Goal: Task Accomplishment & Management: Manage account settings

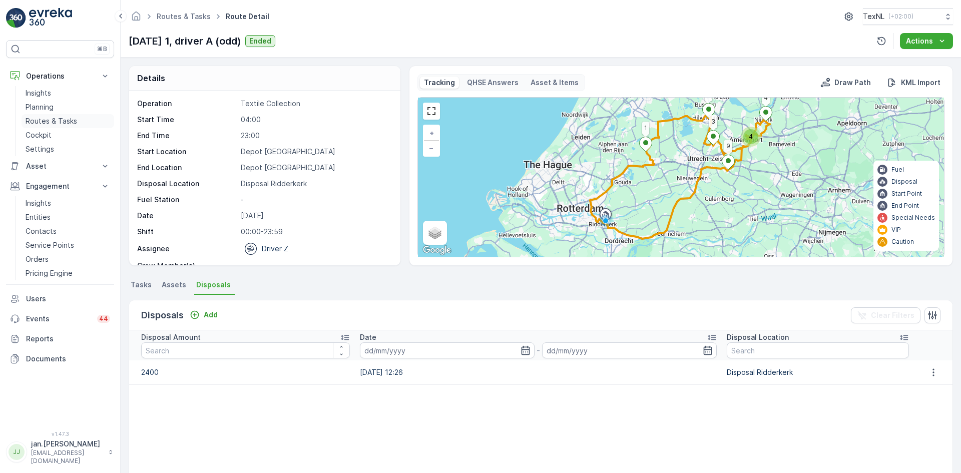
click at [55, 122] on p "Routes & Tasks" at bounding box center [52, 121] width 52 height 10
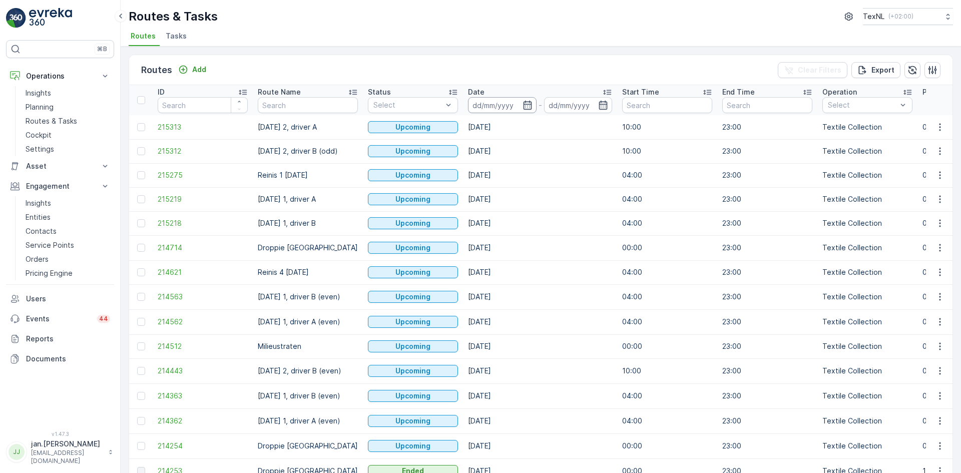
click at [493, 102] on input at bounding box center [502, 105] width 69 height 16
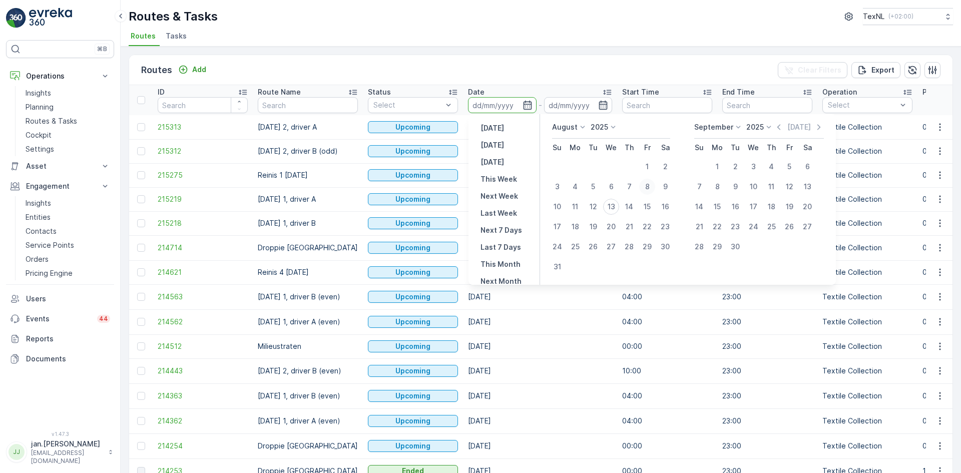
click at [645, 189] on div "8" at bounding box center [647, 187] width 16 height 16
type input "[DATE]"
click at [661, 187] on div "9" at bounding box center [665, 187] width 16 height 16
type input "[DATE]"
click at [661, 187] on td "04:00" at bounding box center [667, 175] width 100 height 24
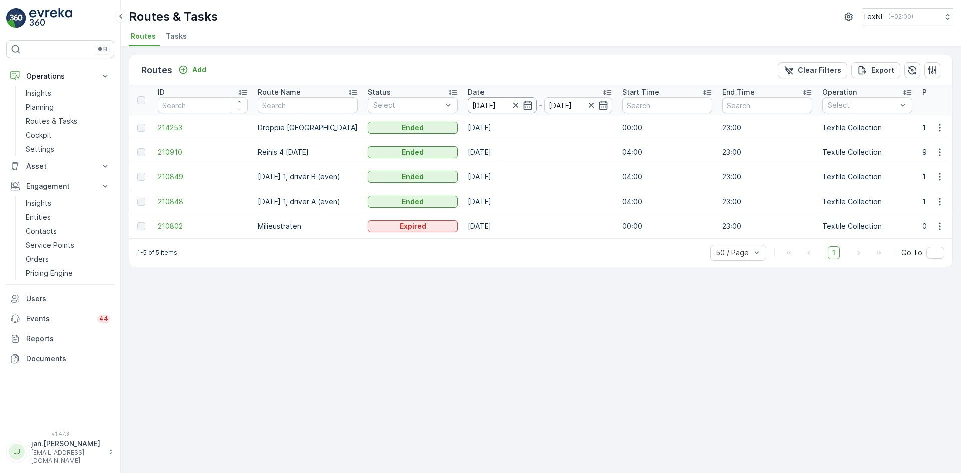
click at [498, 106] on input "[DATE]" at bounding box center [502, 105] width 69 height 16
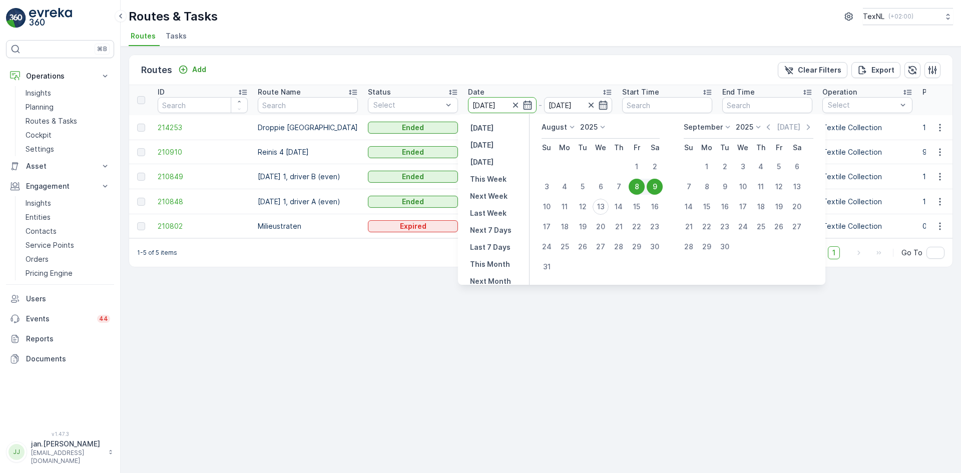
click at [652, 185] on div "9" at bounding box center [654, 187] width 16 height 16
type input "[DATE]"
click at [652, 185] on div "9" at bounding box center [654, 187] width 16 height 16
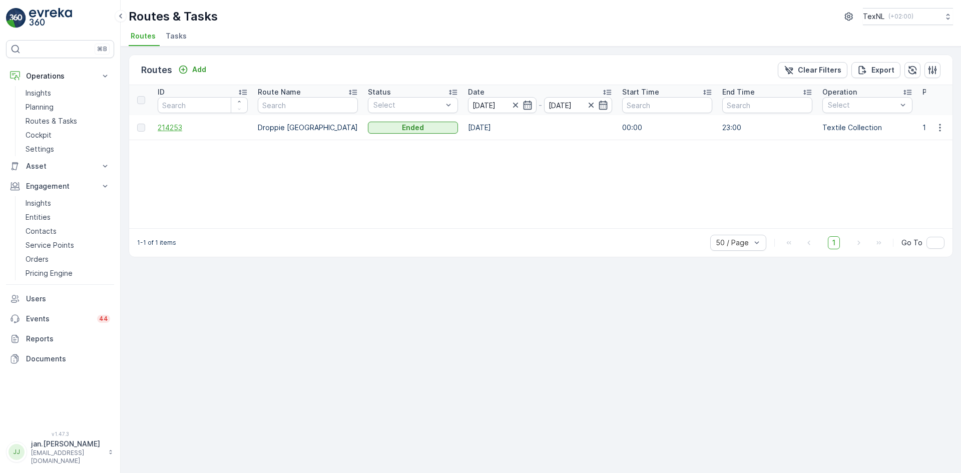
click at [171, 126] on span "214253" at bounding box center [203, 128] width 90 height 10
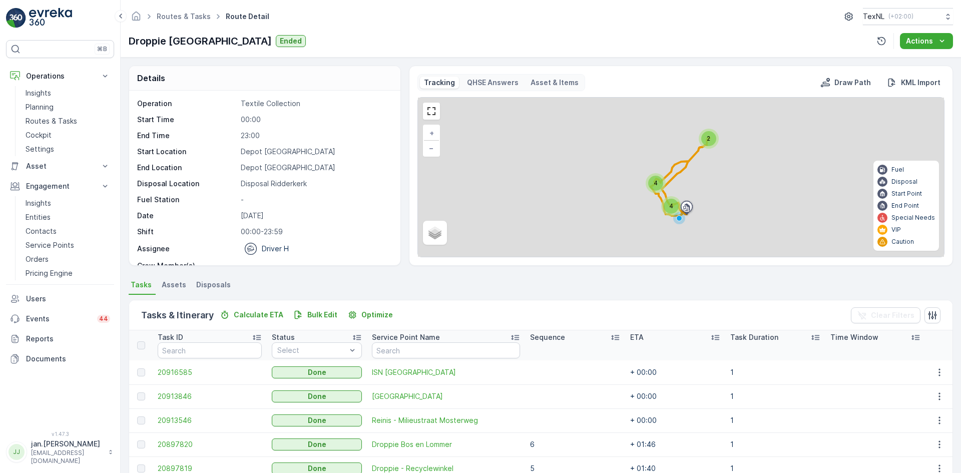
scroll to position [170, 0]
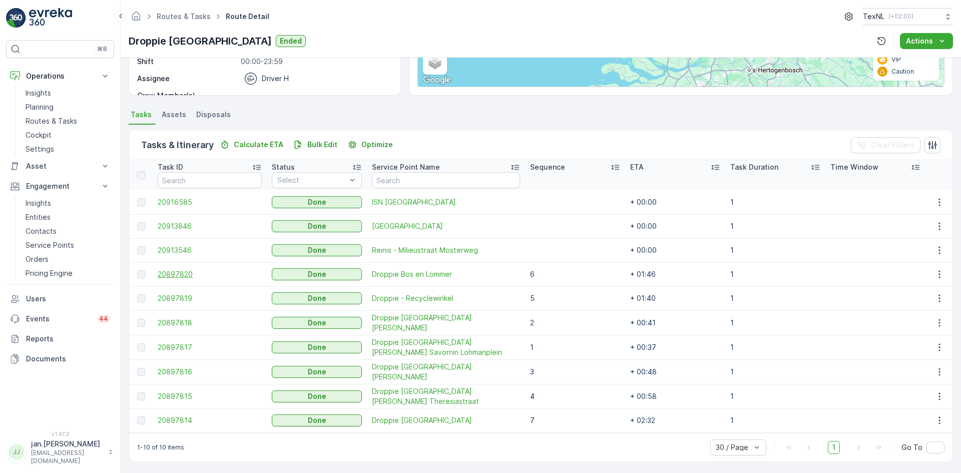
click at [189, 279] on span "20897820" at bounding box center [210, 274] width 104 height 10
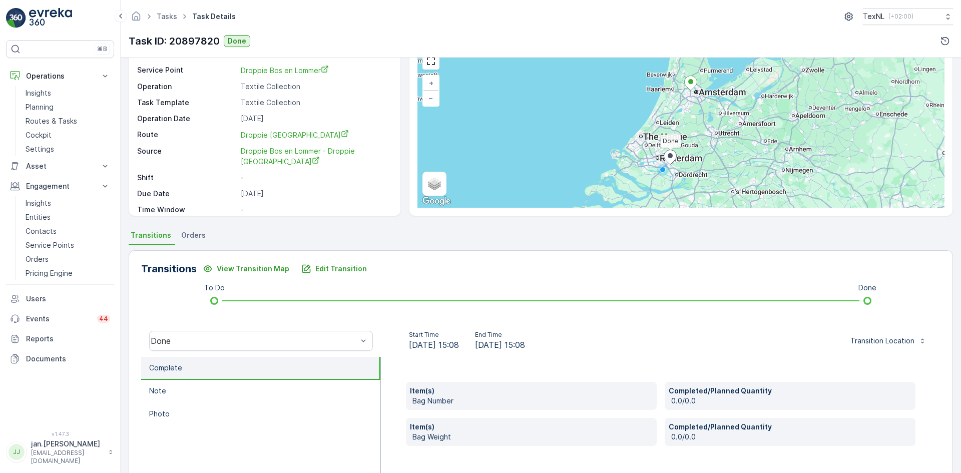
scroll to position [100, 0]
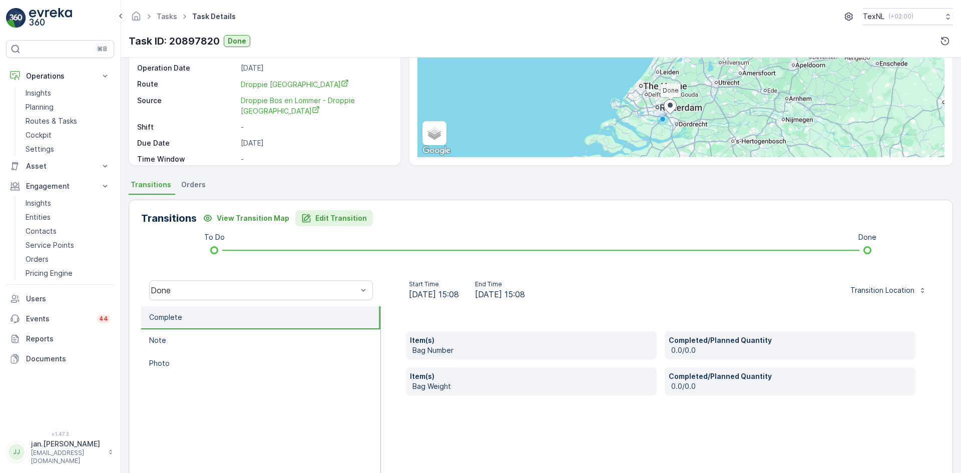
click at [349, 216] on p "Edit Transition" at bounding box center [341, 218] width 52 height 10
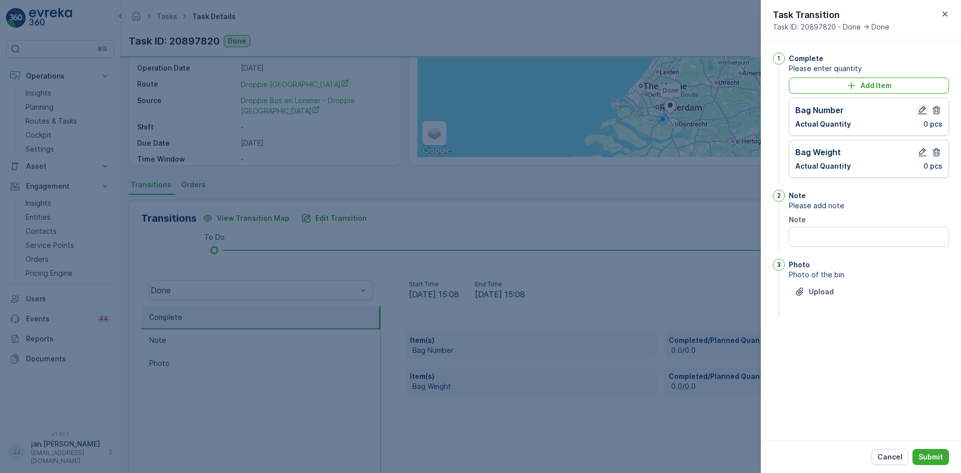
click at [919, 109] on icon "button" at bounding box center [922, 110] width 10 height 10
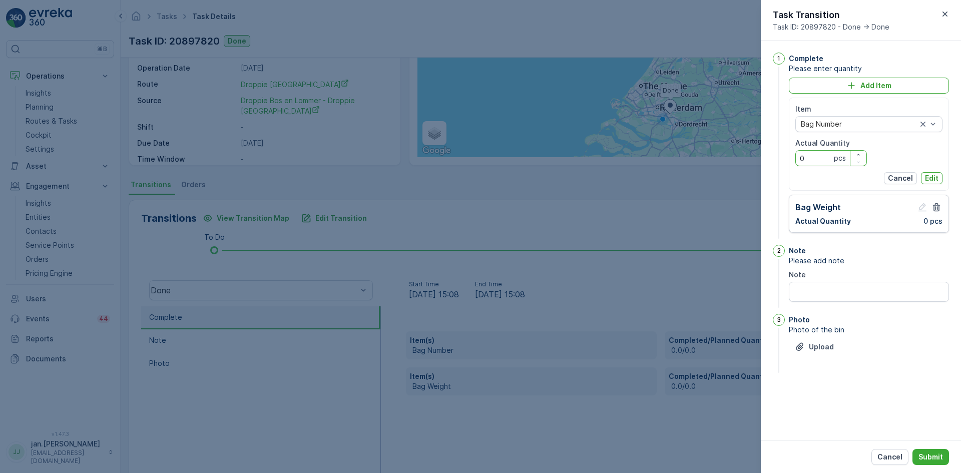
drag, startPoint x: 809, startPoint y: 158, endPoint x: 767, endPoint y: 169, distance: 43.0
click at [767, 169] on div "1 Complete Please enter quantity Add Item Item Bag Number Actual Quantity 0 pcs…" at bounding box center [860, 241] width 200 height 400
type Quantity "73"
click at [929, 175] on p "Edit" at bounding box center [932, 178] width 14 height 10
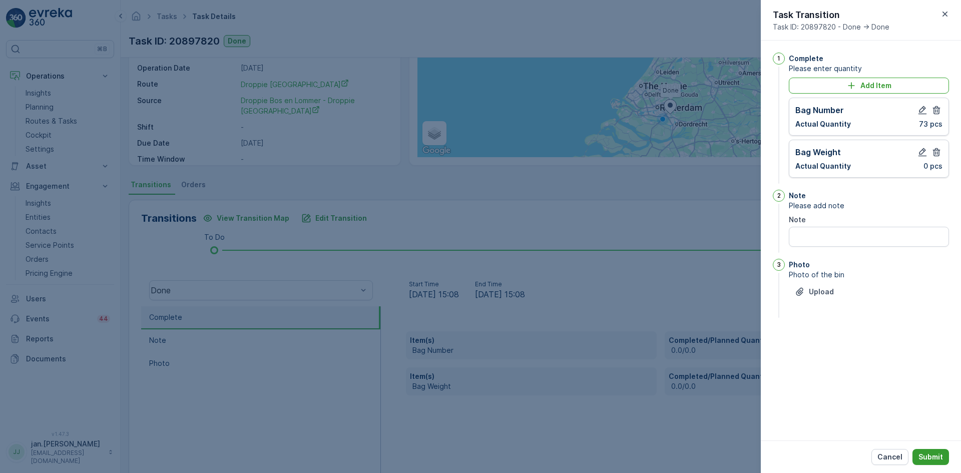
click at [931, 456] on p "Submit" at bounding box center [930, 457] width 25 height 10
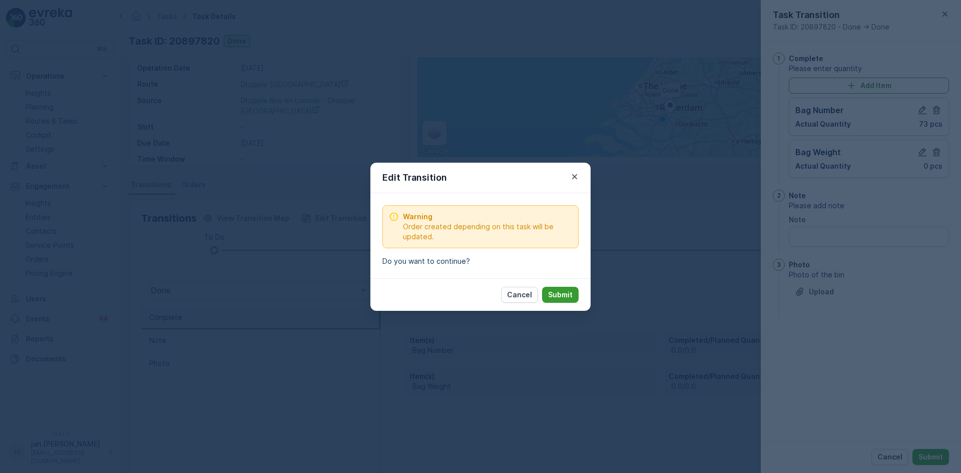
click at [564, 291] on p "Submit" at bounding box center [560, 295] width 25 height 10
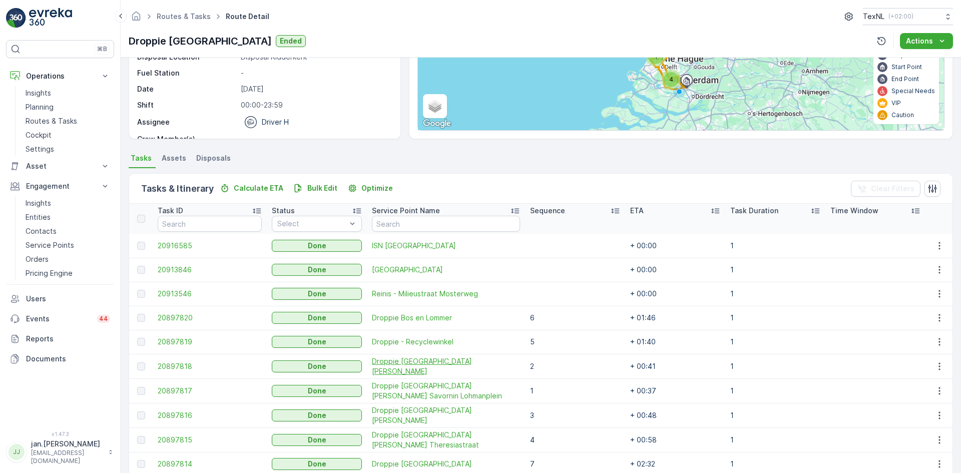
scroll to position [150, 0]
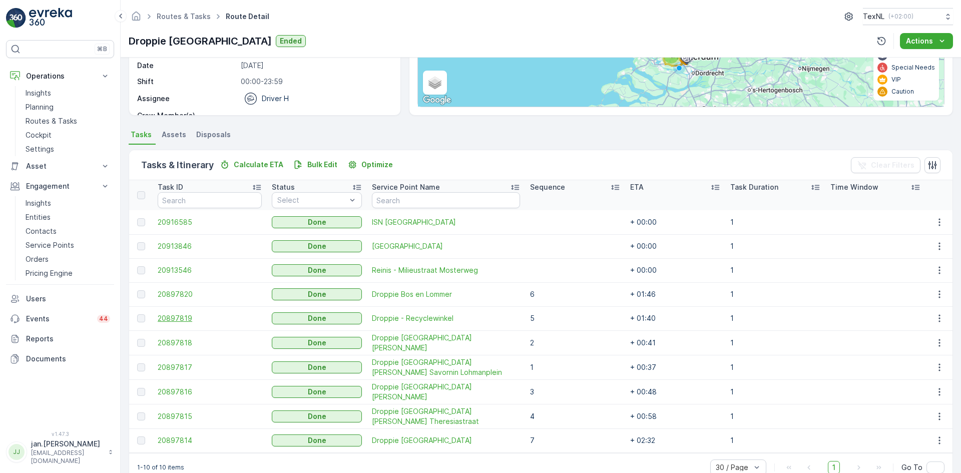
click at [195, 315] on span "20897819" at bounding box center [210, 318] width 104 height 10
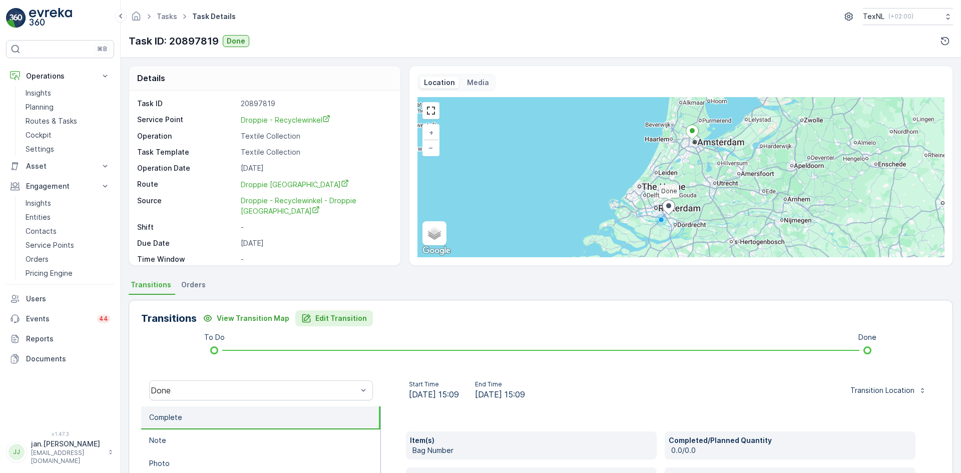
click at [322, 313] on p "Edit Transition" at bounding box center [341, 318] width 52 height 10
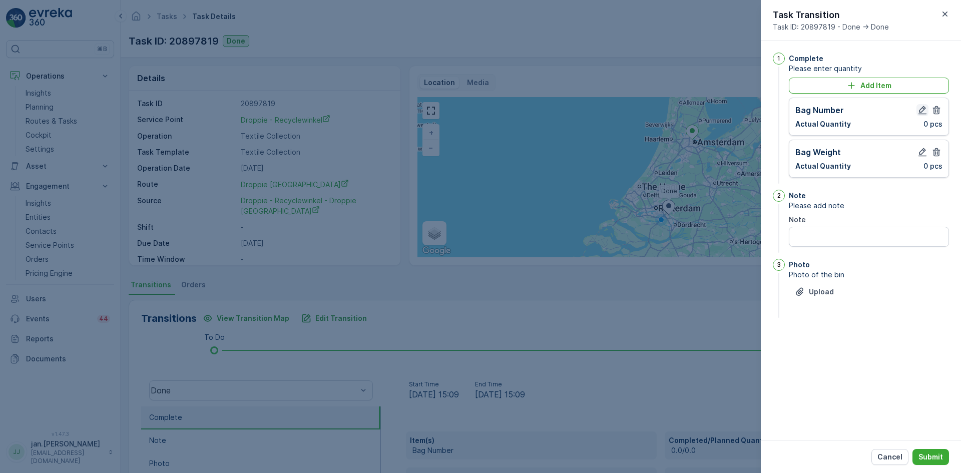
click at [922, 109] on icon "button" at bounding box center [922, 110] width 10 height 10
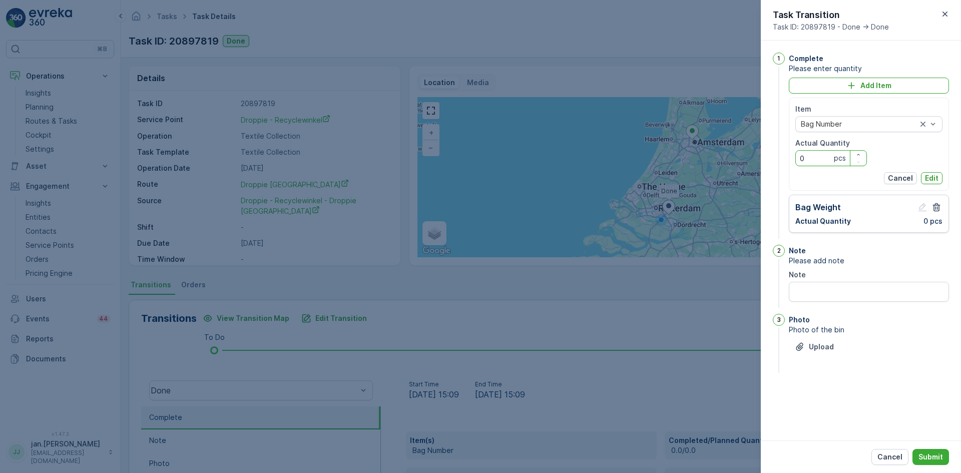
drag, startPoint x: 814, startPoint y: 155, endPoint x: 771, endPoint y: 163, distance: 44.3
click at [770, 163] on div "1 Complete Please enter quantity Add Item Item Bag Number Actual Quantity 0 pcs…" at bounding box center [860, 241] width 200 height 400
type Quantity "203"
click at [934, 174] on p "Edit" at bounding box center [932, 178] width 14 height 10
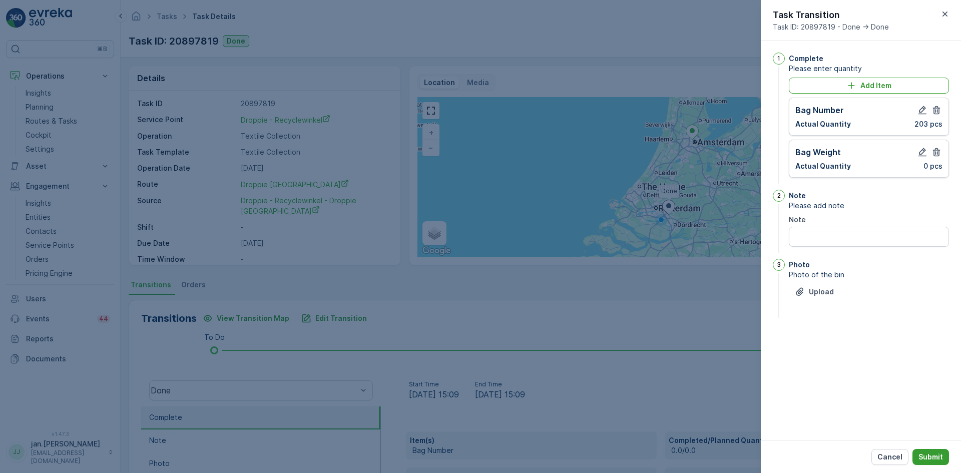
click at [935, 459] on p "Submit" at bounding box center [930, 457] width 25 height 10
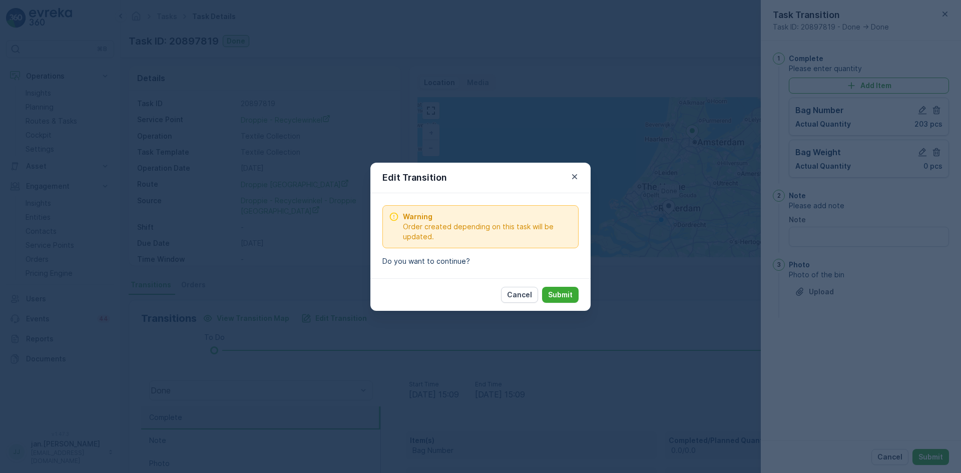
click at [564, 296] on p "Submit" at bounding box center [560, 295] width 25 height 10
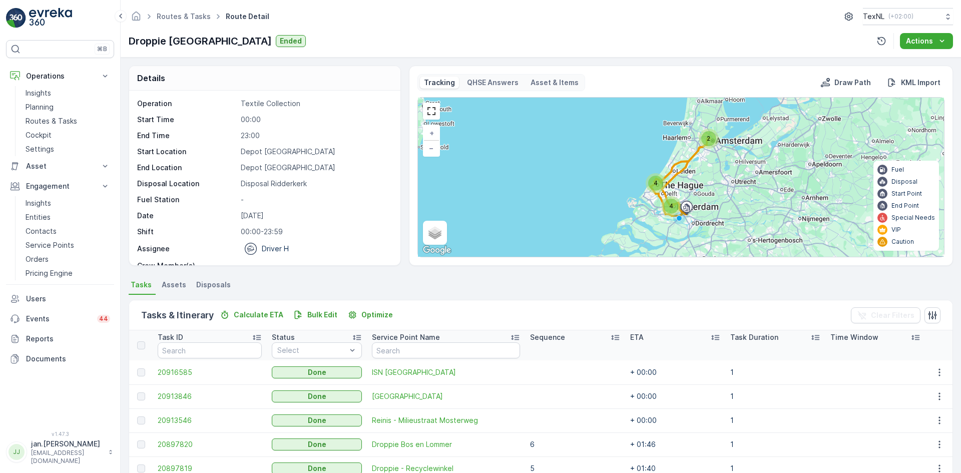
scroll to position [150, 0]
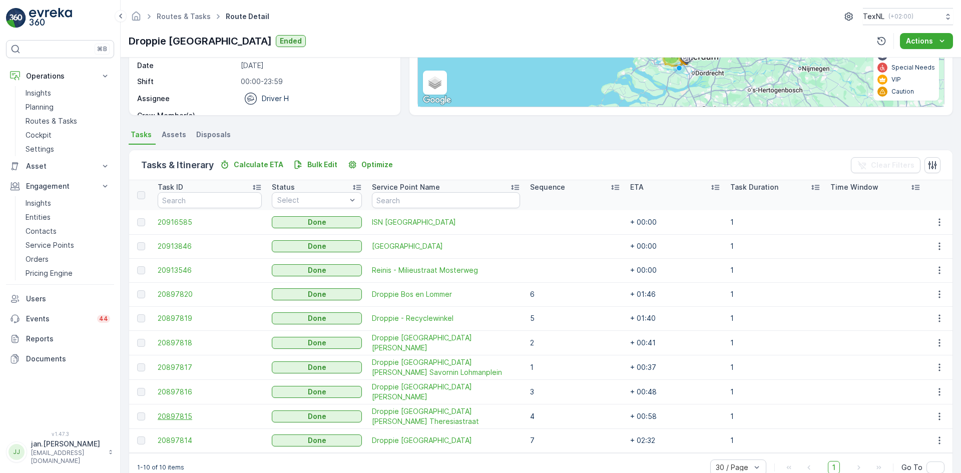
click at [198, 416] on span "20897815" at bounding box center [210, 416] width 104 height 10
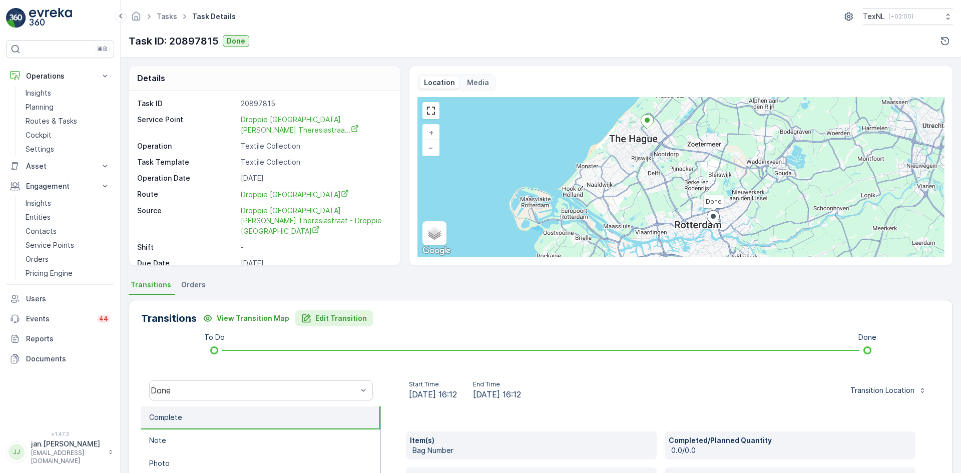
click at [345, 316] on p "Edit Transition" at bounding box center [341, 318] width 52 height 10
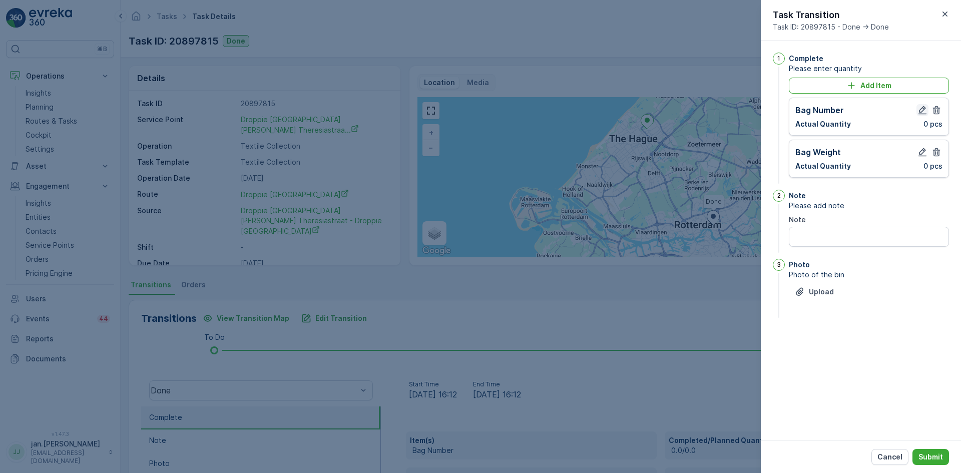
click at [920, 108] on icon "button" at bounding box center [922, 110] width 10 height 10
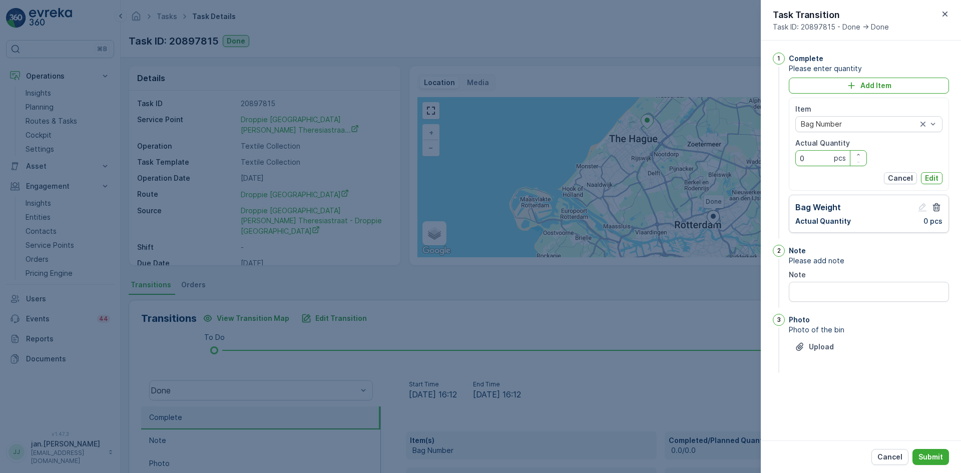
drag, startPoint x: 812, startPoint y: 160, endPoint x: 690, endPoint y: 188, distance: 125.2
click at [690, 188] on div "Tasks Task Details TexNL ( +02:00 ) Task ID: 20897815 Done Details Task ID 2089…" at bounding box center [541, 236] width 840 height 473
type Quantity "163"
click at [928, 178] on p "Edit" at bounding box center [932, 178] width 14 height 10
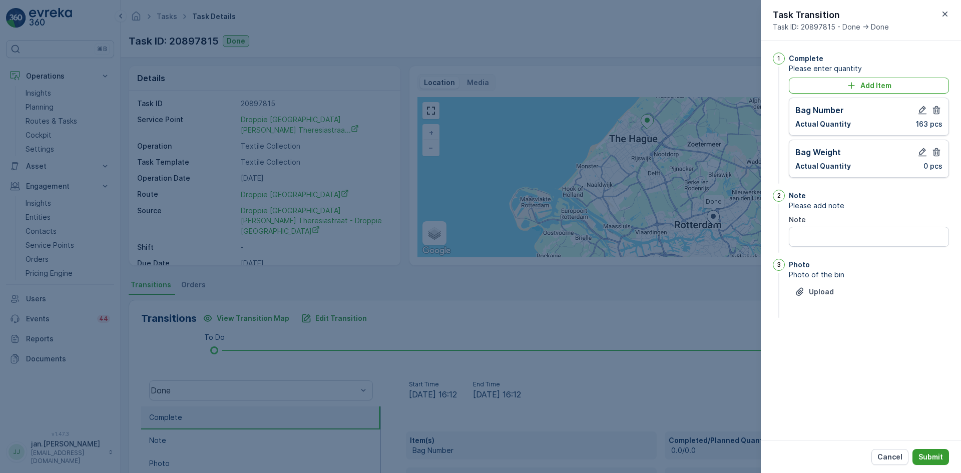
click at [927, 457] on p "Submit" at bounding box center [930, 457] width 25 height 10
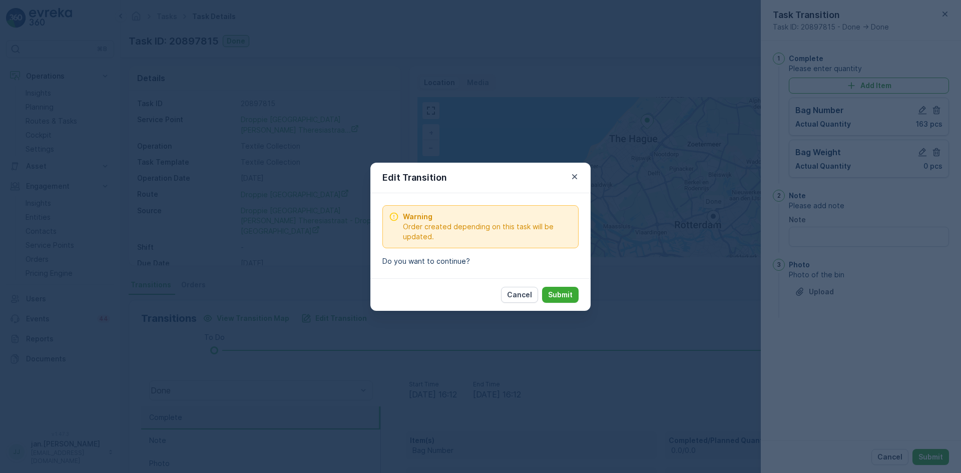
click at [564, 293] on p "Submit" at bounding box center [560, 295] width 25 height 10
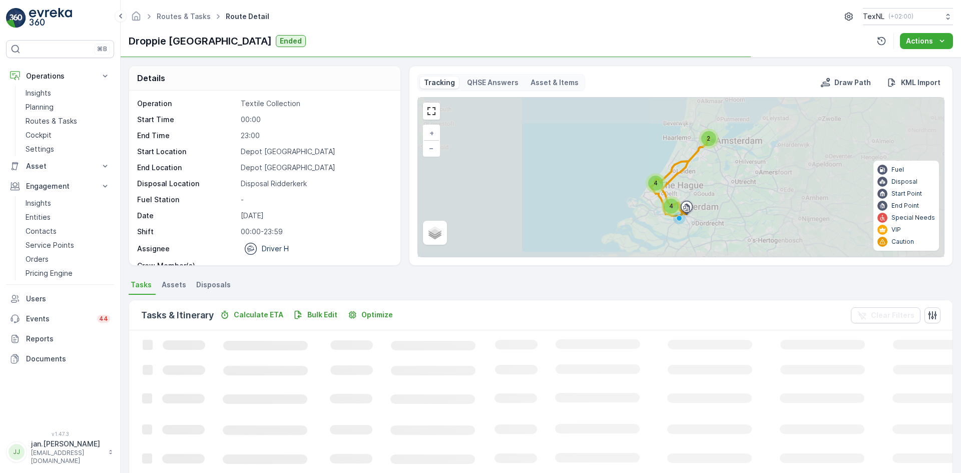
click at [214, 284] on span "Disposals" at bounding box center [213, 285] width 35 height 10
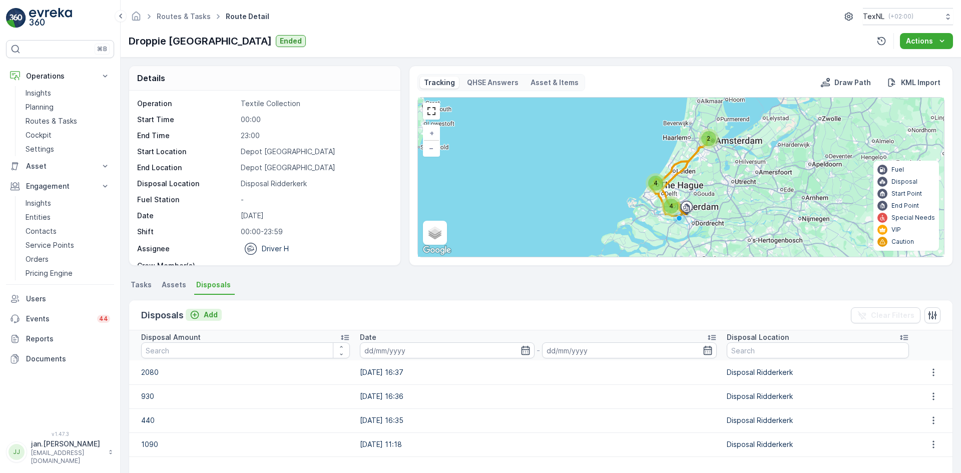
click at [214, 314] on p "Add" at bounding box center [211, 315] width 14 height 10
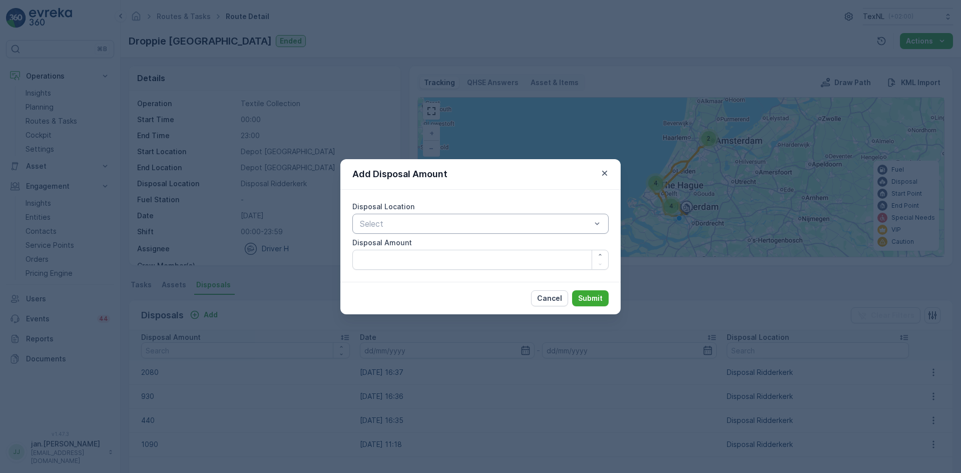
click at [386, 224] on div at bounding box center [475, 223] width 233 height 9
click at [384, 261] on span "Disposal Ridderkerk" at bounding box center [394, 265] width 73 height 9
click at [384, 260] on Amount "Disposal Amount" at bounding box center [480, 260] width 256 height 20
type Amount "1900"
click at [592, 298] on p "Submit" at bounding box center [590, 298] width 25 height 10
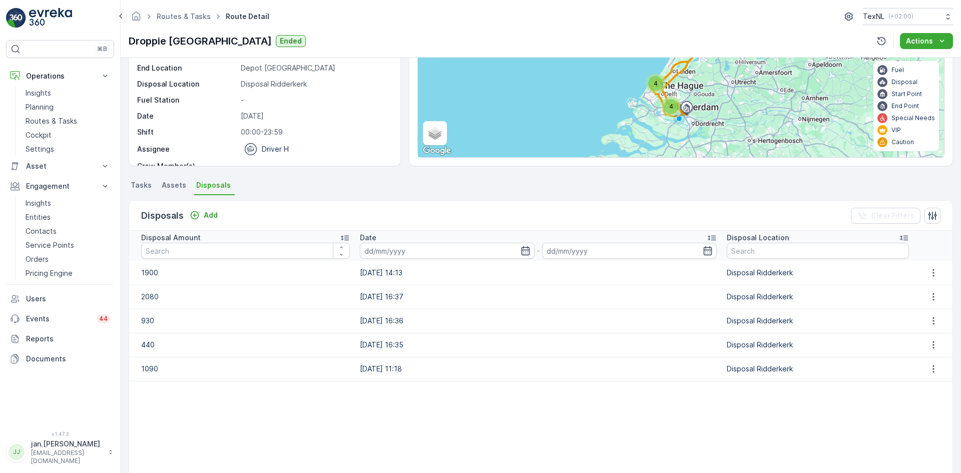
scroll to position [100, 0]
click at [141, 180] on span "Tasks" at bounding box center [141, 185] width 21 height 10
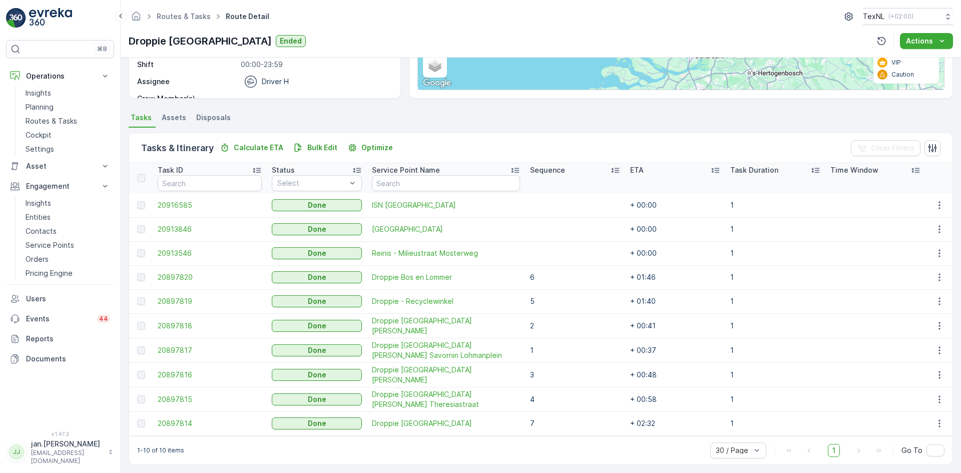
scroll to position [170, 0]
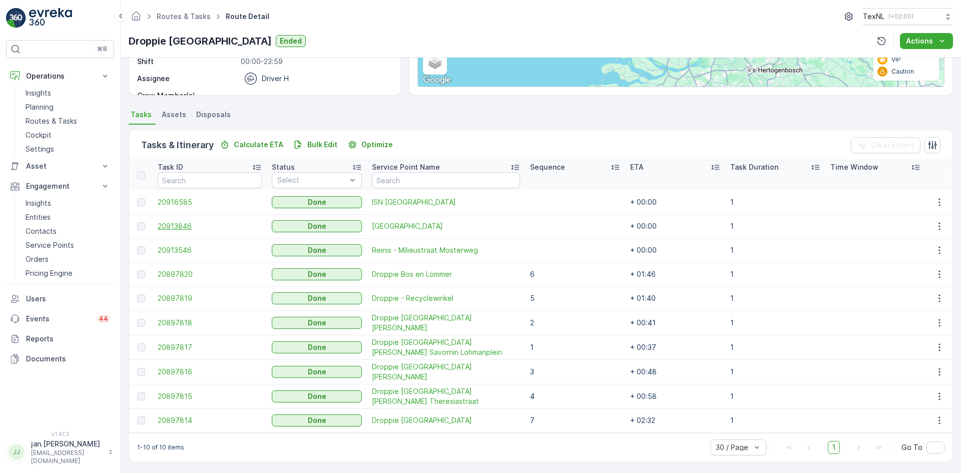
click at [182, 228] on span "20913846" at bounding box center [210, 226] width 104 height 10
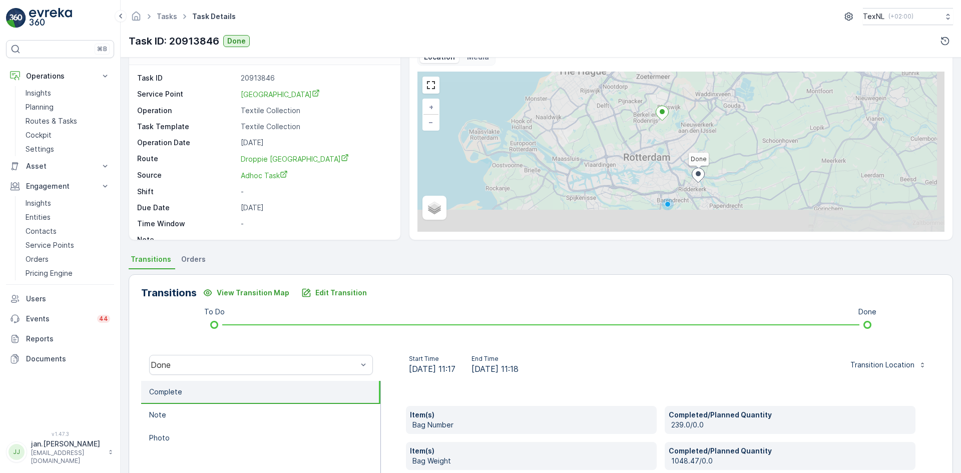
scroll to position [50, 0]
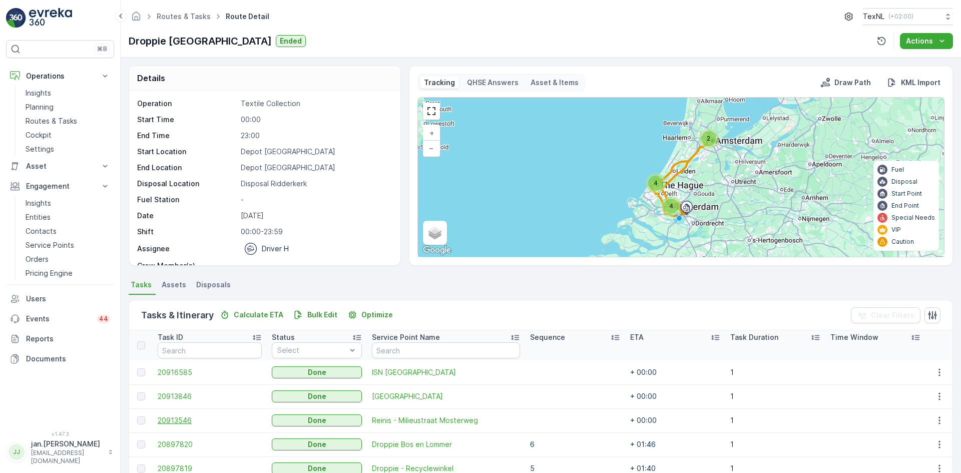
click at [186, 418] on span "20913546" at bounding box center [210, 420] width 104 height 10
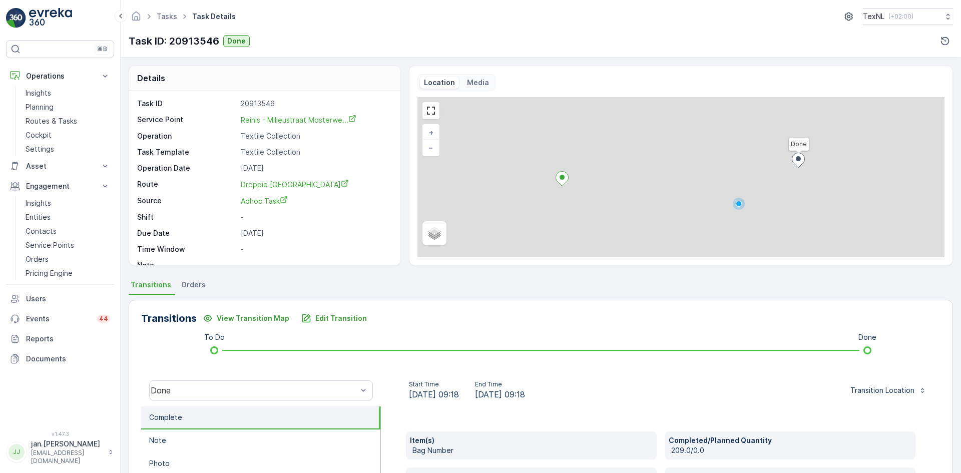
scroll to position [100, 0]
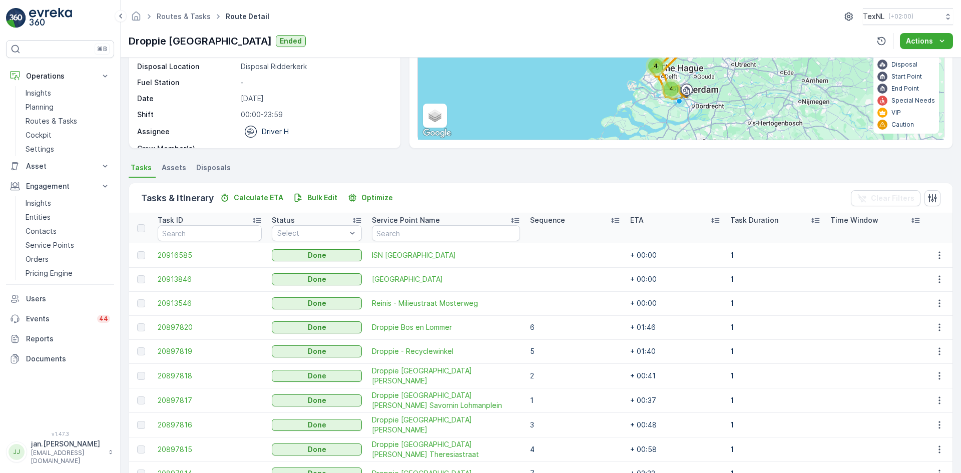
scroll to position [150, 0]
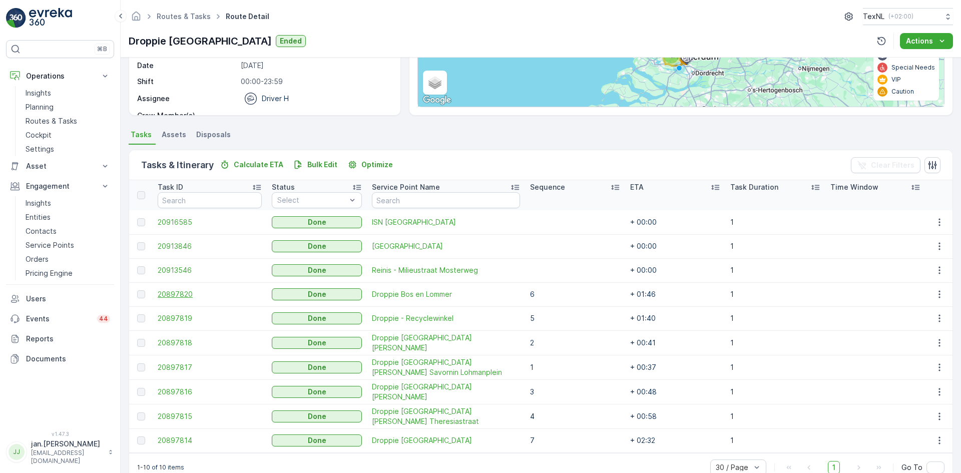
click at [200, 294] on span "20897820" at bounding box center [210, 294] width 104 height 10
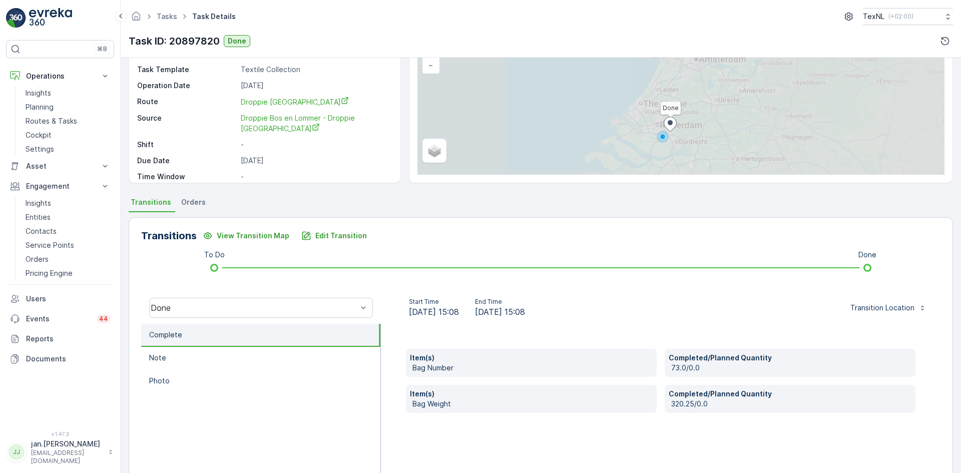
scroll to position [100, 0]
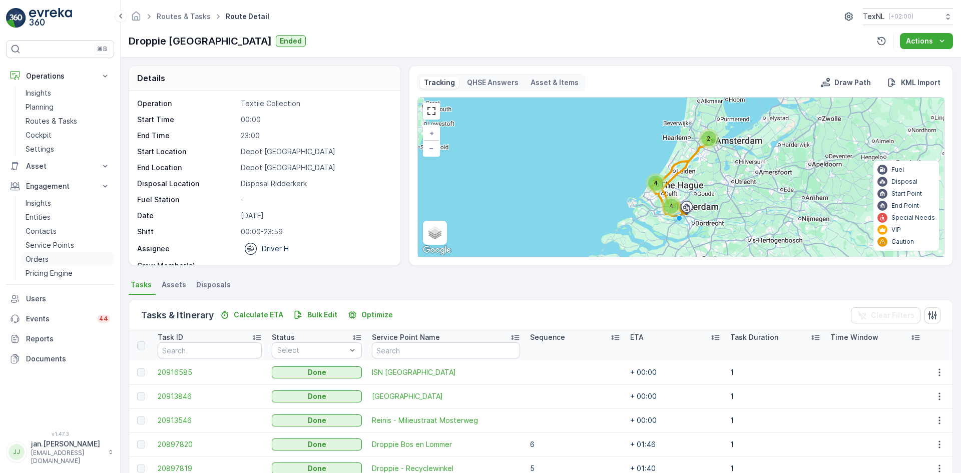
click at [39, 263] on p "Orders" at bounding box center [37, 259] width 23 height 10
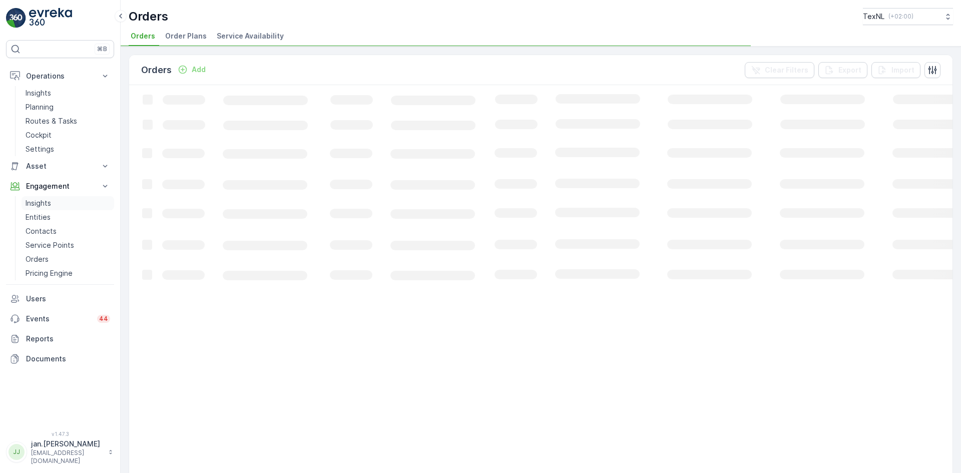
click at [33, 201] on p "Insights" at bounding box center [39, 203] width 26 height 10
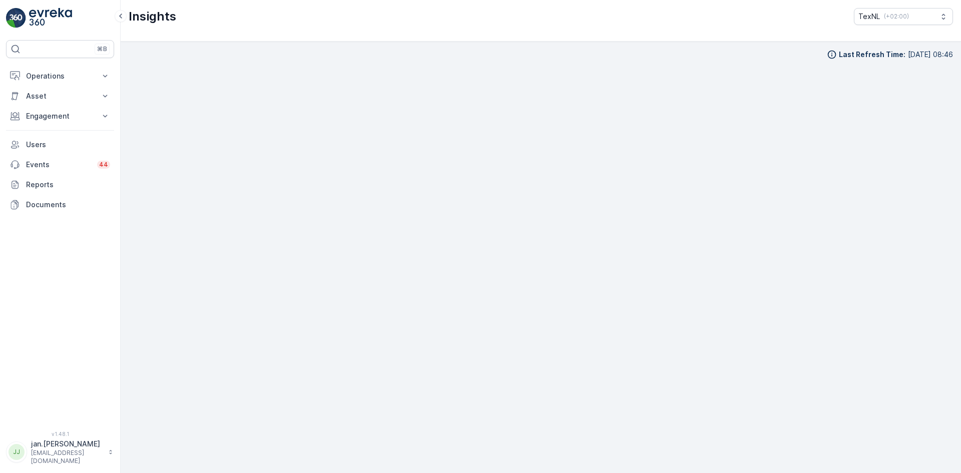
scroll to position [10, 0]
